Goal: Navigation & Orientation: Find specific page/section

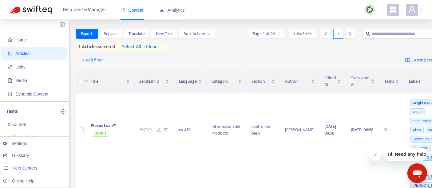
click at [369, 8] on img at bounding box center [370, 10] width 8 height 8
click at [392, 24] on link "Quick Sync" at bounding box center [382, 22] width 26 height 7
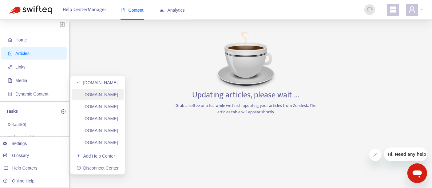
click at [109, 96] on link "[DOMAIN_NAME]" at bounding box center [97, 94] width 41 height 5
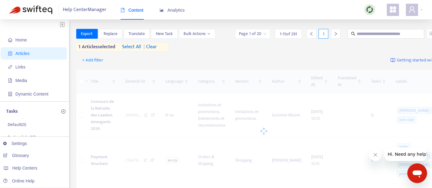
click at [367, 16] on div at bounding box center [369, 10] width 11 height 12
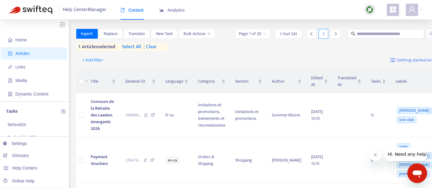
click at [368, 11] on img at bounding box center [370, 10] width 8 height 8
click at [383, 25] on link "Quick Sync" at bounding box center [382, 22] width 26 height 7
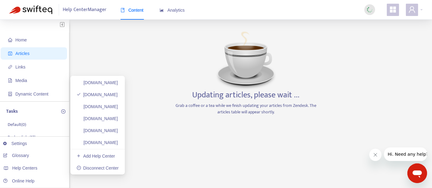
click at [121, 113] on ul "[DOMAIN_NAME] [DOMAIN_NAME] [DOMAIN_NAME] [DOMAIN_NAME] [DOMAIN_NAME] [DOMAIN_N…" at bounding box center [97, 125] width 54 height 99
click at [118, 109] on link "[DOMAIN_NAME]" at bounding box center [97, 106] width 41 height 5
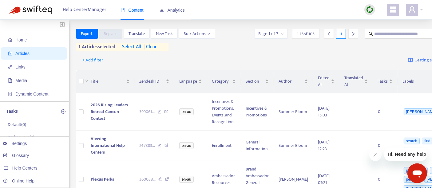
drag, startPoint x: 370, startPoint y: 7, endPoint x: 370, endPoint y: 10, distance: 3.1
click at [370, 7] on img at bounding box center [370, 10] width 8 height 8
click at [384, 23] on link "Quick Sync" at bounding box center [382, 22] width 26 height 7
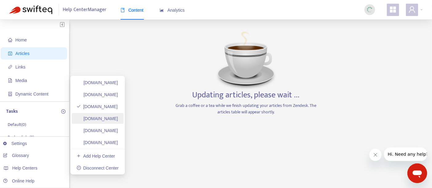
click at [118, 116] on link "[DOMAIN_NAME]" at bounding box center [97, 118] width 41 height 5
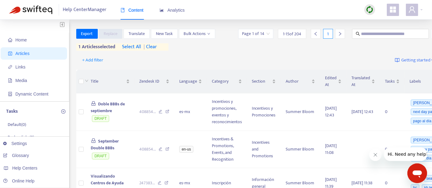
click at [369, 14] on div at bounding box center [369, 9] width 11 height 11
click at [383, 26] on link "Quick Sync" at bounding box center [382, 22] width 26 height 7
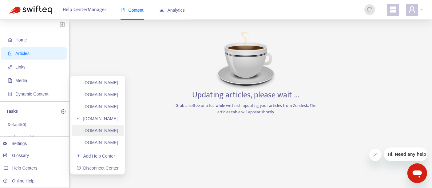
click at [114, 132] on link "[DOMAIN_NAME]" at bounding box center [97, 130] width 41 height 5
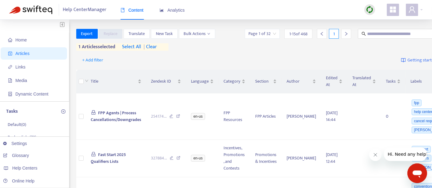
click at [373, 9] on img at bounding box center [370, 10] width 8 height 8
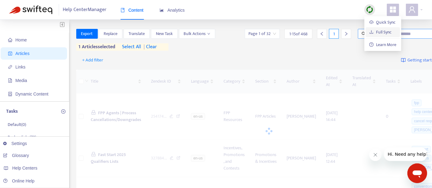
click at [372, 35] on link "Full Sync" at bounding box center [380, 32] width 22 height 7
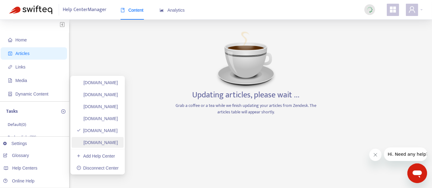
click at [118, 143] on link "[DOMAIN_NAME]" at bounding box center [97, 142] width 41 height 5
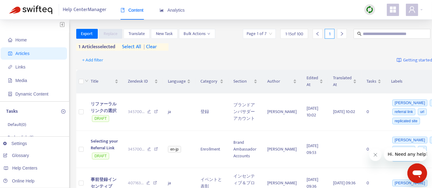
click at [370, 14] on img at bounding box center [370, 10] width 8 height 8
drag, startPoint x: 370, startPoint y: 32, endPoint x: 377, endPoint y: 20, distance: 14.0
click at [377, 20] on ul "Quick Sync Full Sync Learn More" at bounding box center [382, 33] width 37 height 35
click at [377, 20] on link "Quick Sync" at bounding box center [382, 22] width 26 height 7
